Goal: Task Accomplishment & Management: Complete application form

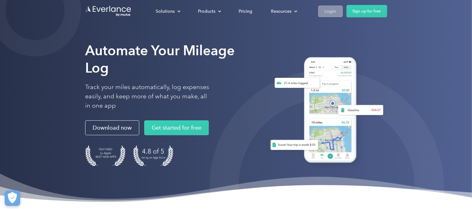
click at [325, 11] on div "Login" at bounding box center [330, 11] width 11 height 8
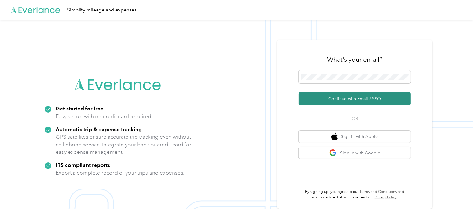
click at [359, 97] on button "Continue with Email / SSO" at bounding box center [355, 98] width 112 height 13
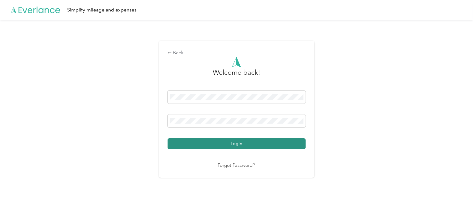
click at [236, 145] on button "Login" at bounding box center [236, 144] width 138 height 11
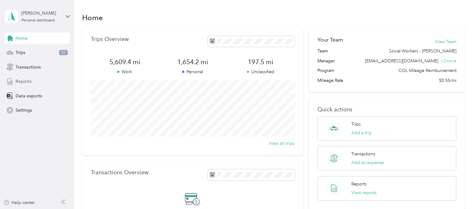
click at [28, 83] on span "Reports" at bounding box center [24, 81] width 16 height 7
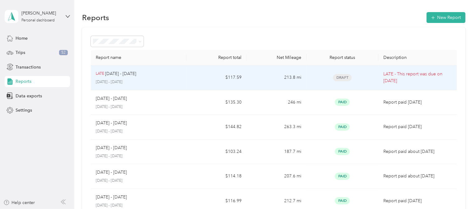
click at [150, 82] on p "August 17 - 30, 2025" at bounding box center [139, 83] width 86 height 6
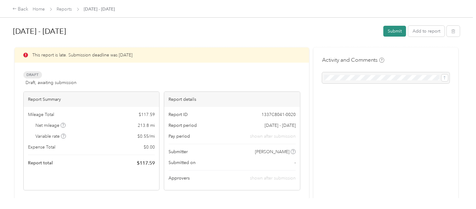
click at [396, 32] on button "Submit" at bounding box center [394, 31] width 23 height 11
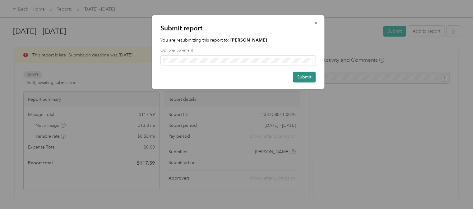
click at [307, 79] on button "Submit" at bounding box center [304, 77] width 23 height 11
